Goal: Transaction & Acquisition: Purchase product/service

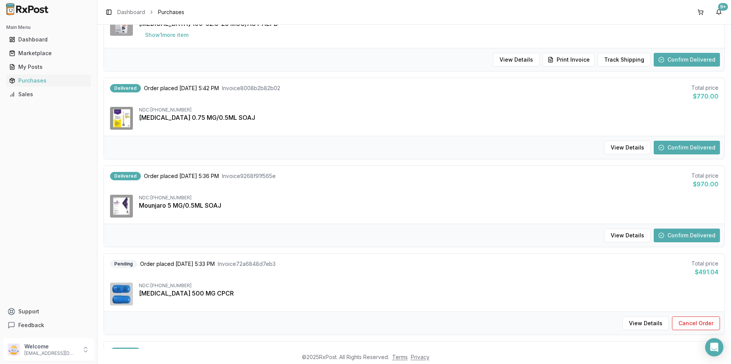
scroll to position [113, 0]
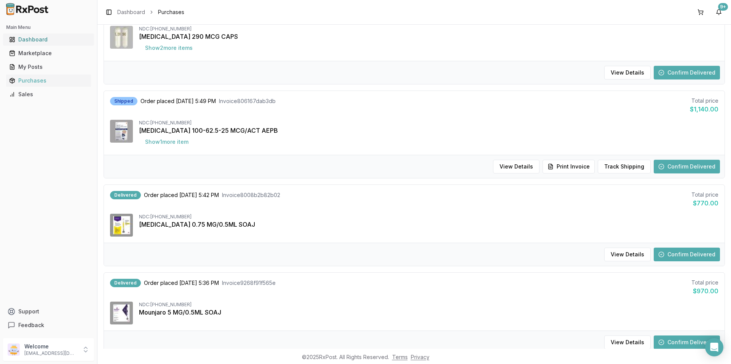
click at [45, 40] on div "Dashboard" at bounding box center [48, 40] width 79 height 8
click at [40, 52] on div "Marketplace" at bounding box center [48, 53] width 79 height 8
click at [38, 52] on div "Marketplace" at bounding box center [48, 53] width 79 height 8
click at [28, 131] on div "Main Menu Dashboard Marketplace My Posts Purchases Sales Support Feedback" at bounding box center [48, 176] width 97 height 317
click at [24, 53] on div "Marketplace" at bounding box center [48, 53] width 79 height 8
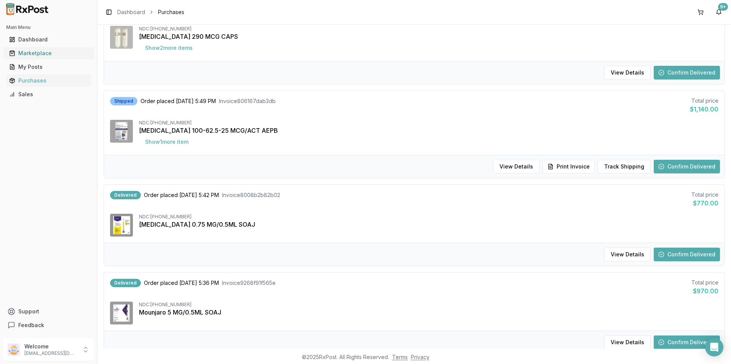
click at [24, 53] on div "Marketplace" at bounding box center [48, 53] width 79 height 8
click at [24, 55] on div "Marketplace" at bounding box center [48, 53] width 79 height 8
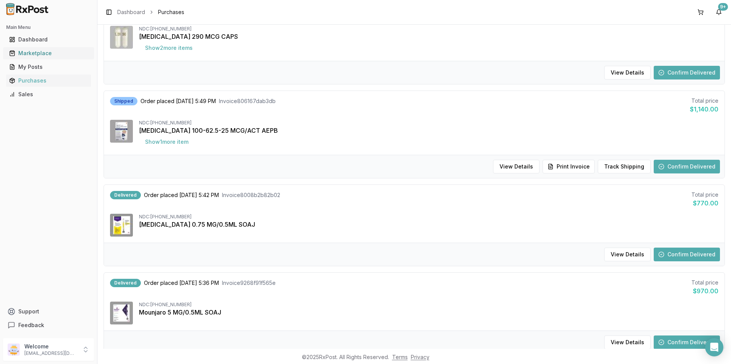
click at [24, 55] on div "Marketplace" at bounding box center [48, 53] width 79 height 8
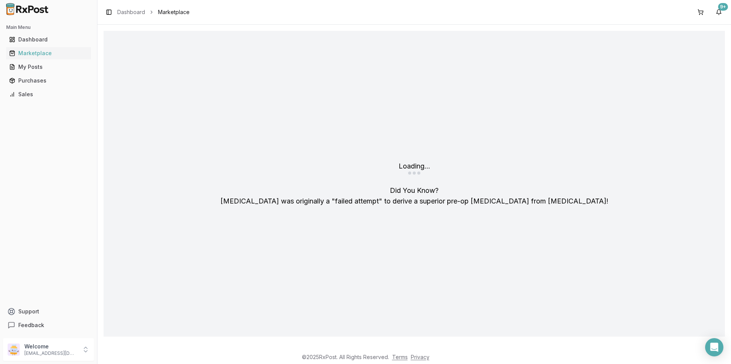
scroll to position [0, 0]
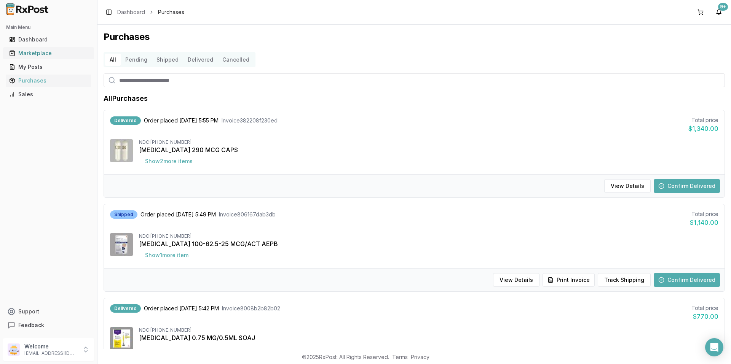
click at [50, 56] on div "Marketplace" at bounding box center [48, 53] width 79 height 8
click at [49, 55] on div "Marketplace" at bounding box center [48, 53] width 79 height 8
click at [49, 54] on div "Marketplace" at bounding box center [48, 53] width 79 height 8
click at [44, 41] on div "Dashboard" at bounding box center [48, 40] width 79 height 8
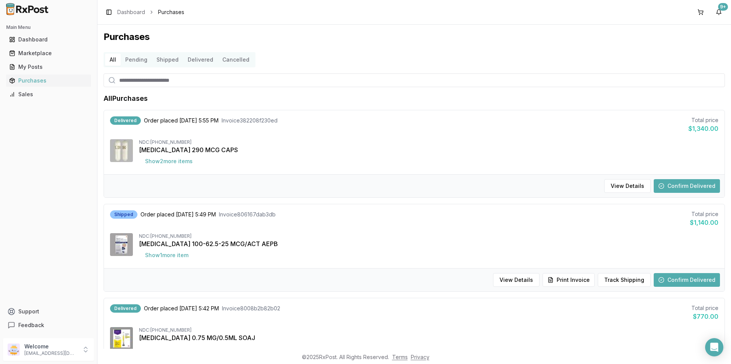
click at [147, 59] on button "Pending" at bounding box center [136, 60] width 31 height 12
click at [132, 56] on button "Pending" at bounding box center [136, 60] width 31 height 12
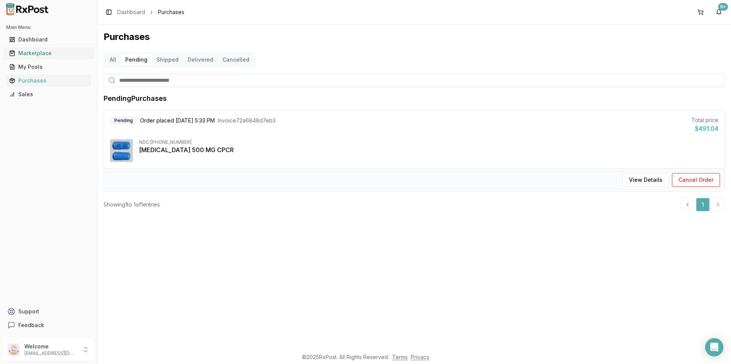
click at [35, 49] on link "Marketplace" at bounding box center [48, 53] width 85 height 14
click at [34, 54] on div "Marketplace" at bounding box center [48, 53] width 79 height 8
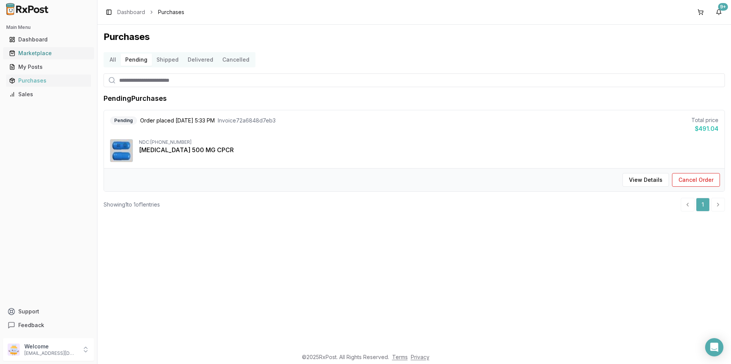
click at [34, 54] on div "Marketplace" at bounding box center [48, 53] width 79 height 8
click at [34, 53] on div "Marketplace" at bounding box center [48, 53] width 79 height 8
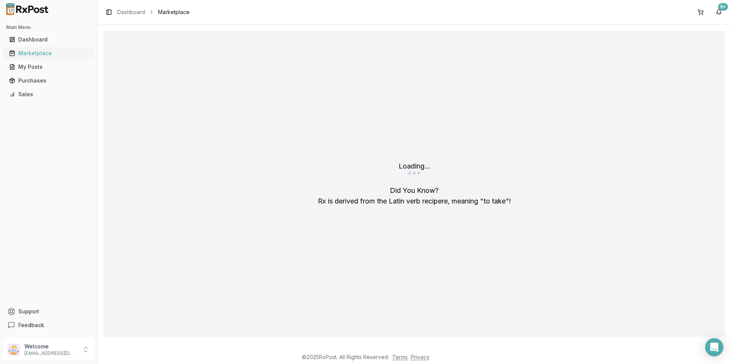
click at [34, 53] on div "Marketplace" at bounding box center [48, 53] width 79 height 8
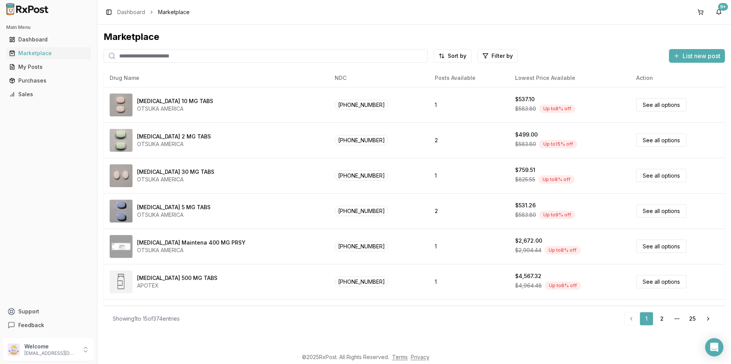
click at [177, 56] on input "search" at bounding box center [266, 56] width 324 height 14
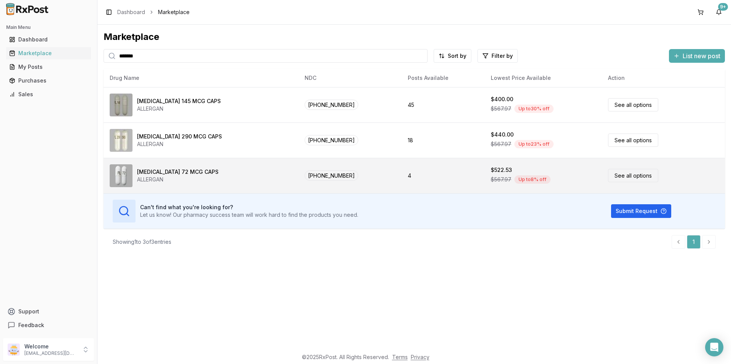
type input "*******"
click at [613, 175] on link "See all options" at bounding box center [633, 175] width 50 height 13
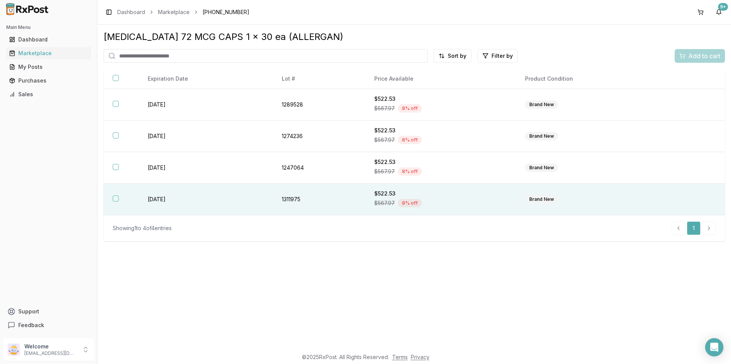
click at [184, 199] on td "[DATE]" at bounding box center [206, 200] width 134 height 32
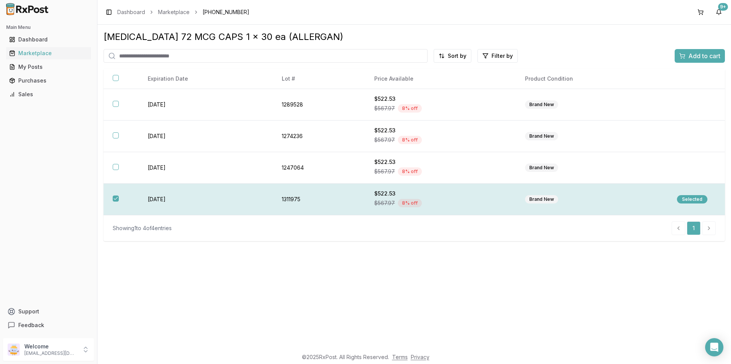
click at [184, 199] on td "[DATE]" at bounding box center [206, 200] width 134 height 32
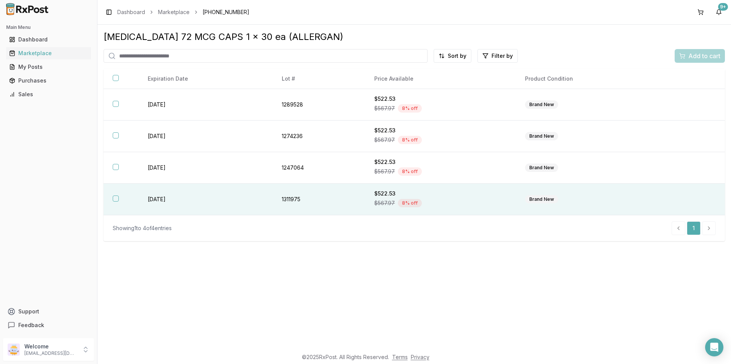
click at [184, 199] on td "[DATE]" at bounding box center [206, 200] width 134 height 32
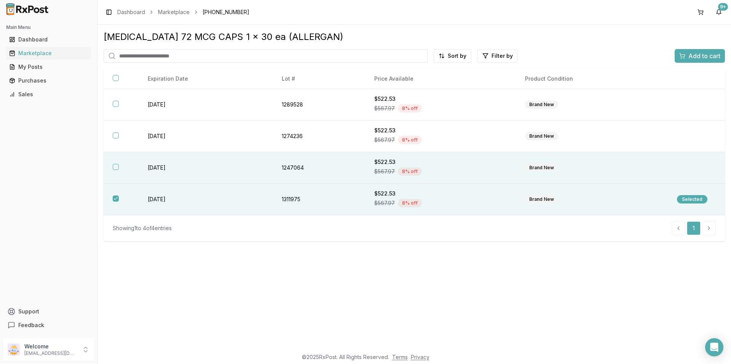
click at [123, 167] on th at bounding box center [121, 168] width 35 height 32
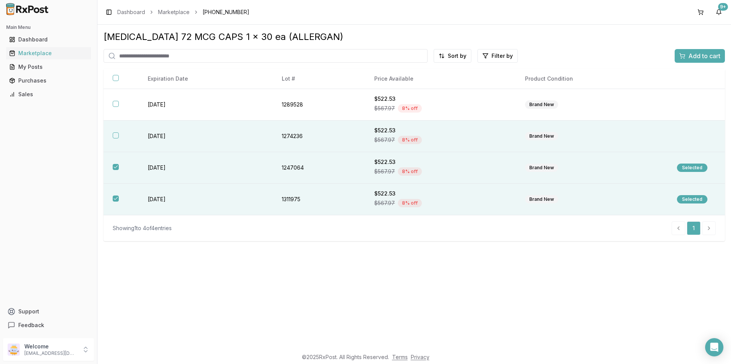
click at [121, 136] on th at bounding box center [121, 137] width 35 height 32
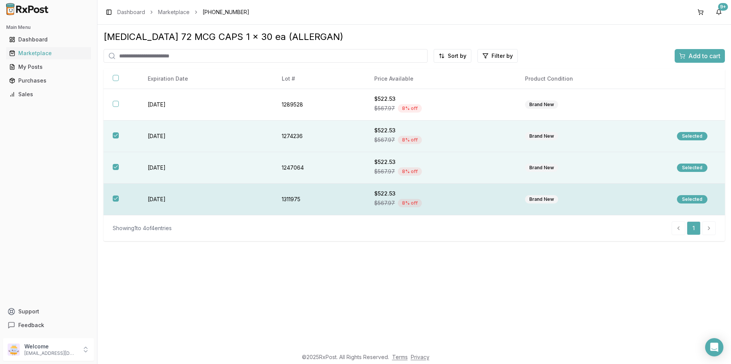
drag, startPoint x: 251, startPoint y: 188, endPoint x: 259, endPoint y: 187, distance: 8.2
click at [258, 187] on td "[DATE]" at bounding box center [206, 200] width 134 height 32
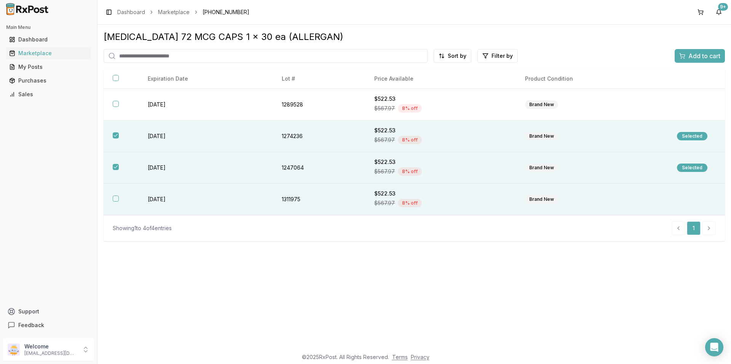
click at [545, 198] on div "Brand New" at bounding box center [541, 199] width 33 height 8
click at [689, 56] on span "Add to cart" at bounding box center [704, 55] width 32 height 9
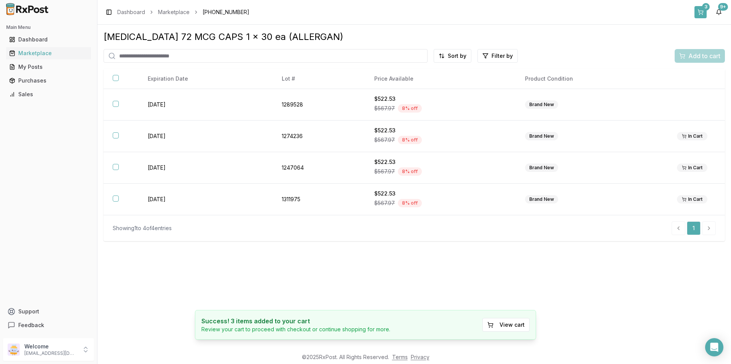
click at [699, 9] on button "3" at bounding box center [700, 12] width 12 height 12
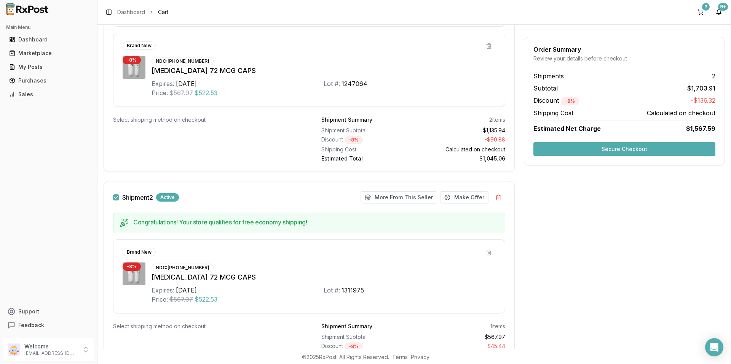
scroll to position [133, 0]
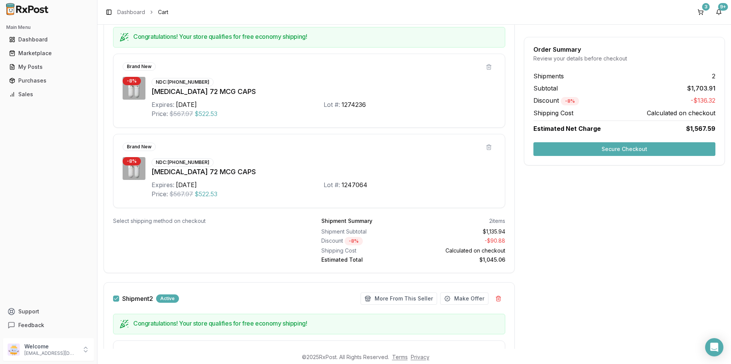
click at [565, 148] on button "Secure Checkout" at bounding box center [624, 149] width 182 height 14
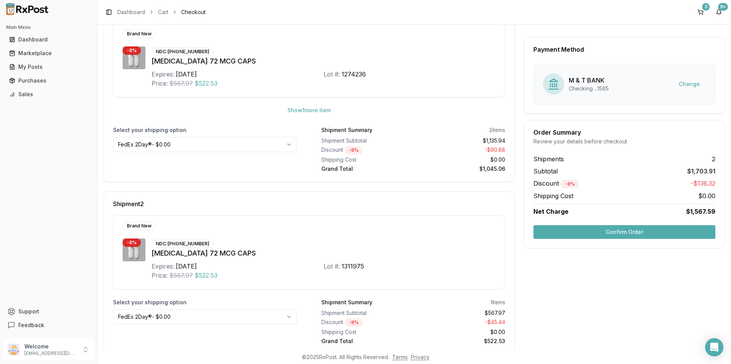
scroll to position [158, 0]
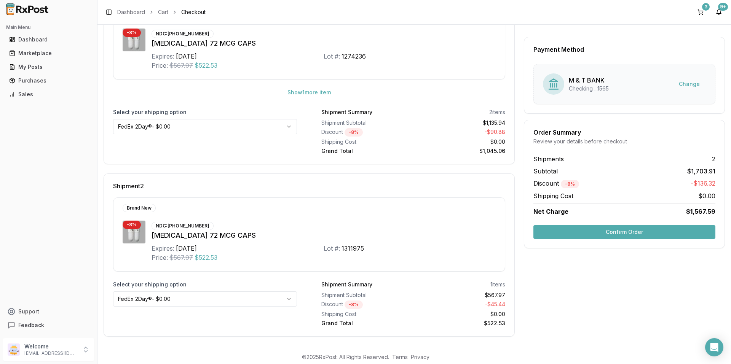
click at [553, 231] on button "Confirm Order" at bounding box center [624, 232] width 182 height 14
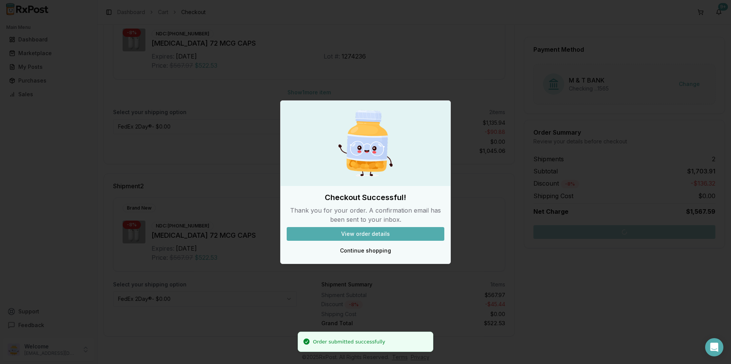
click at [378, 231] on button "View order details" at bounding box center [366, 234] width 158 height 14
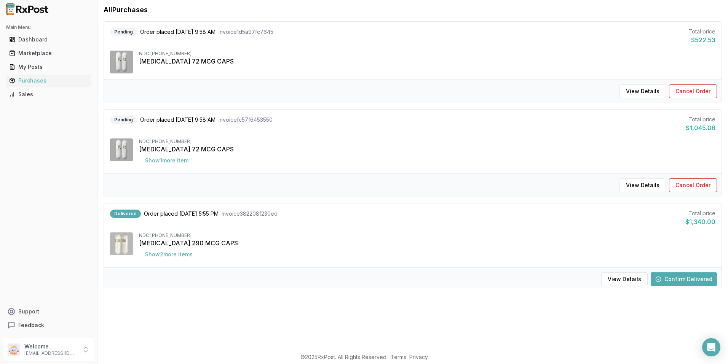
scroll to position [101, 0]
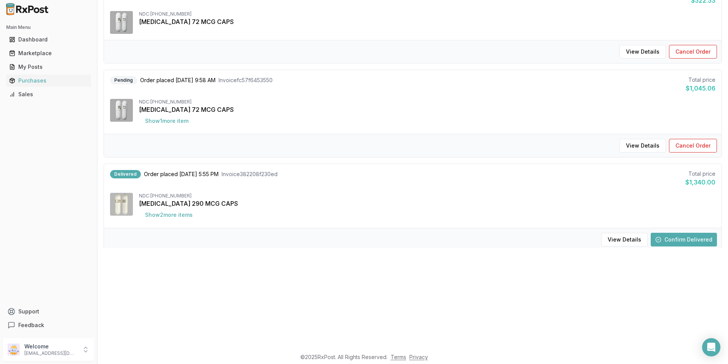
click at [673, 238] on button "Confirm Delivered" at bounding box center [684, 240] width 66 height 14
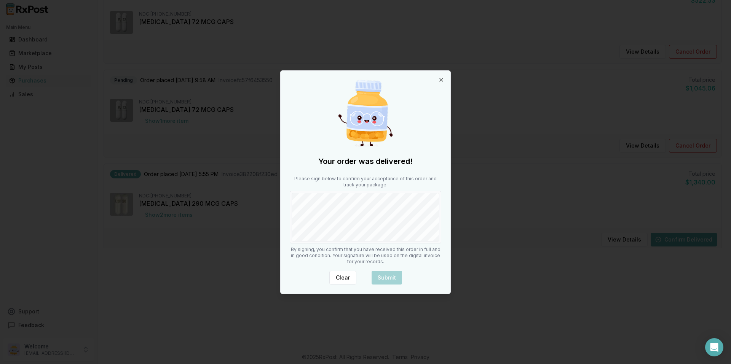
click at [470, 210] on body "Main Menu Dashboard Marketplace My Posts Purchases Sales Support Feedback Welco…" at bounding box center [364, 81] width 728 height 364
click at [387, 277] on button "Submit" at bounding box center [387, 278] width 30 height 14
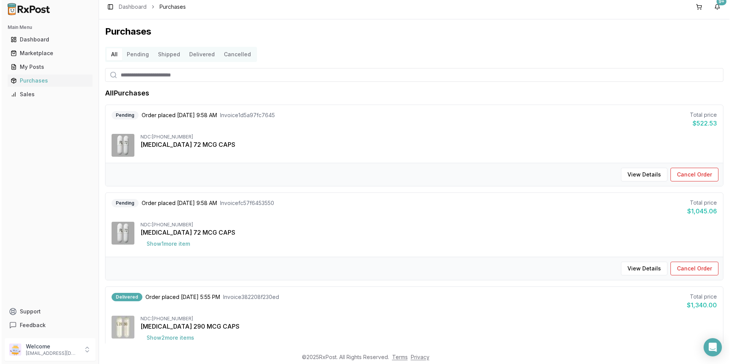
scroll to position [0, 0]
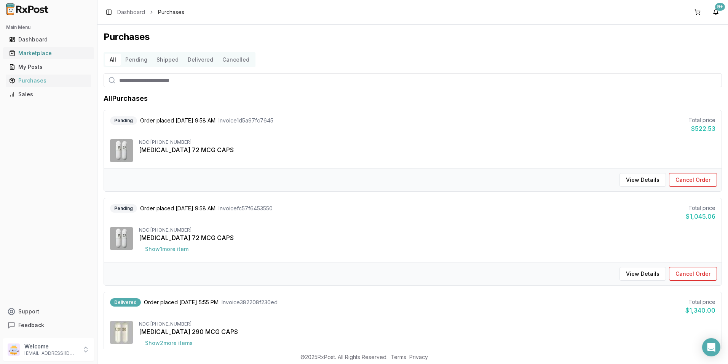
click at [27, 51] on div "Marketplace" at bounding box center [48, 53] width 79 height 8
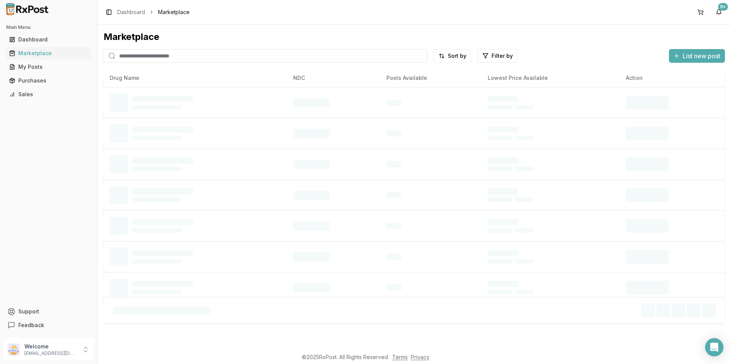
click at [238, 27] on div "Marketplace Sort by Filter by List new post Drug Name NDC Posts Available Lowes…" at bounding box center [413, 187] width 633 height 324
